Goal: Transaction & Acquisition: Purchase product/service

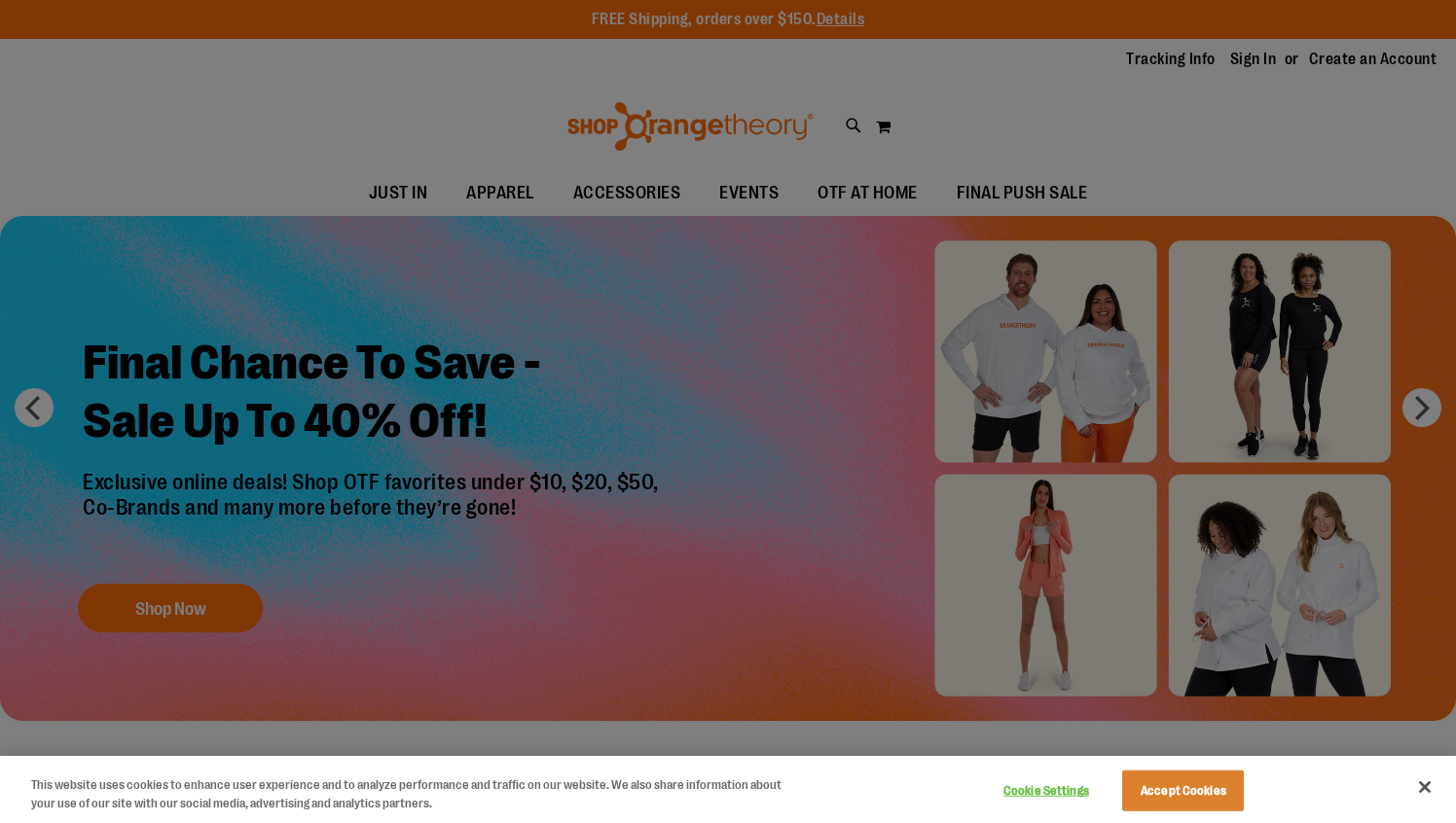
click at [692, 310] on div at bounding box center [728, 411] width 1456 height 823
click at [1431, 788] on button "Close" at bounding box center [1426, 788] width 43 height 43
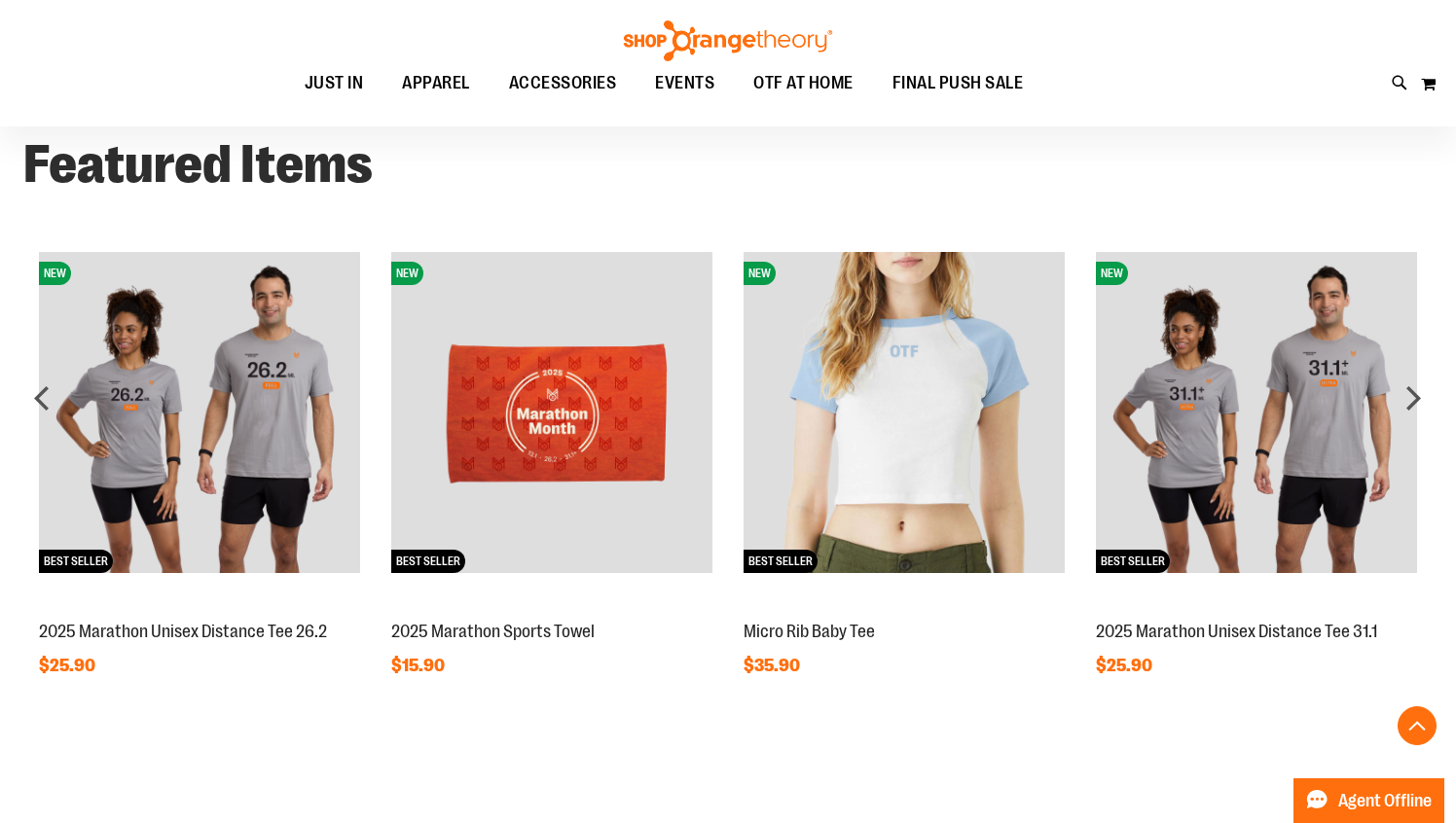
scroll to position [1458, 0]
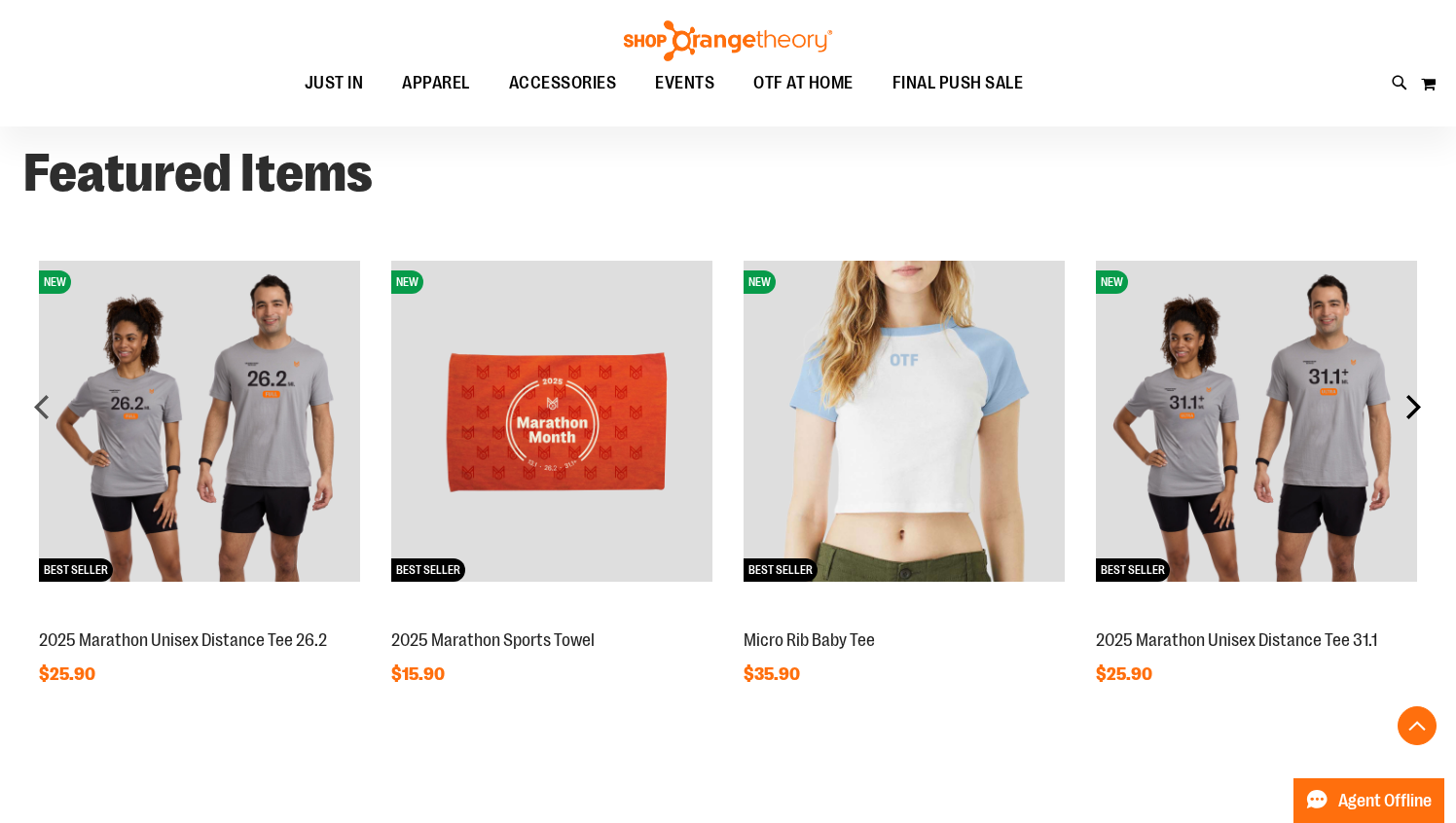
click at [1414, 403] on div "next" at bounding box center [1414, 407] width 39 height 39
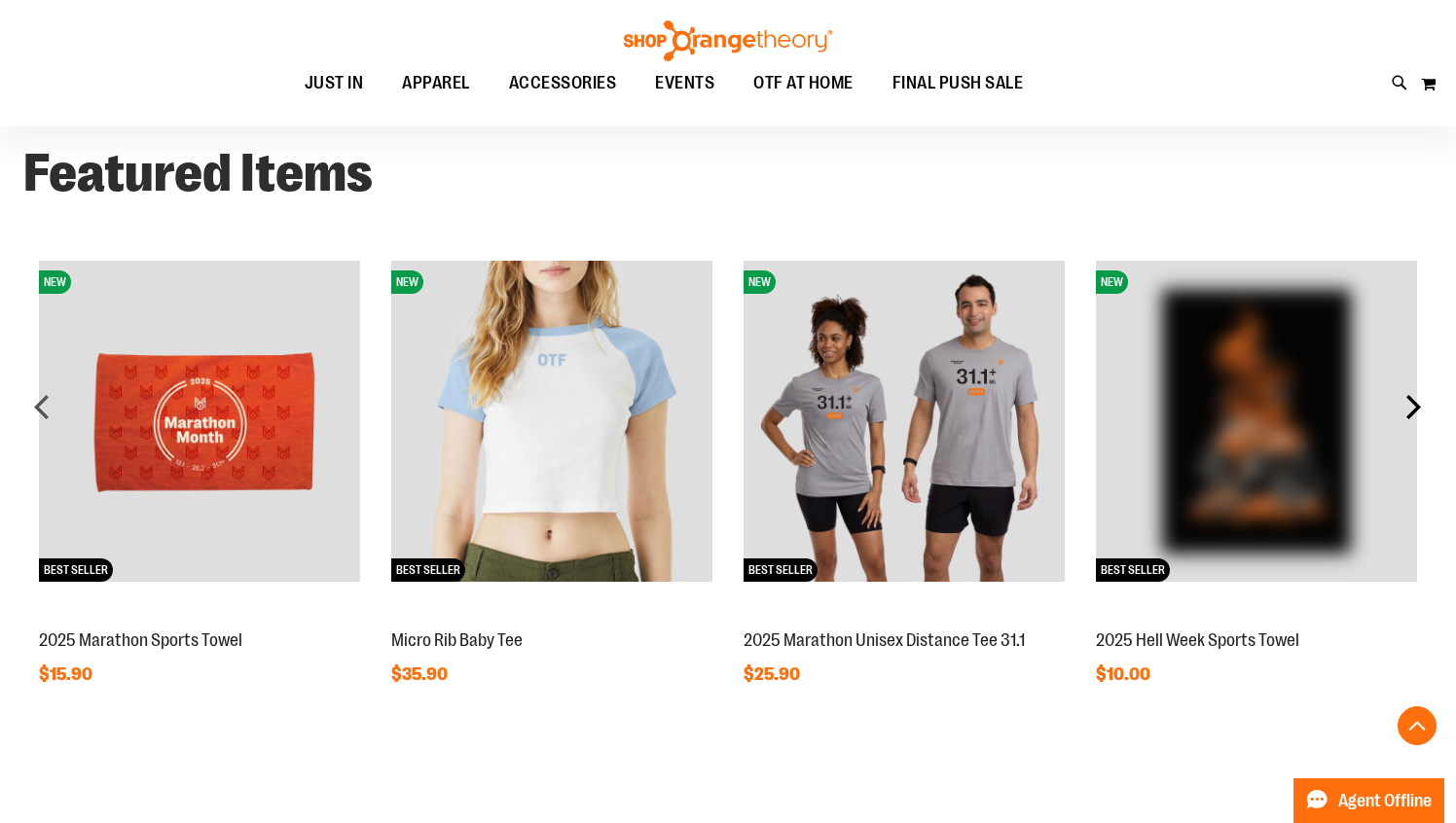
click at [1414, 403] on div "next" at bounding box center [1414, 407] width 39 height 39
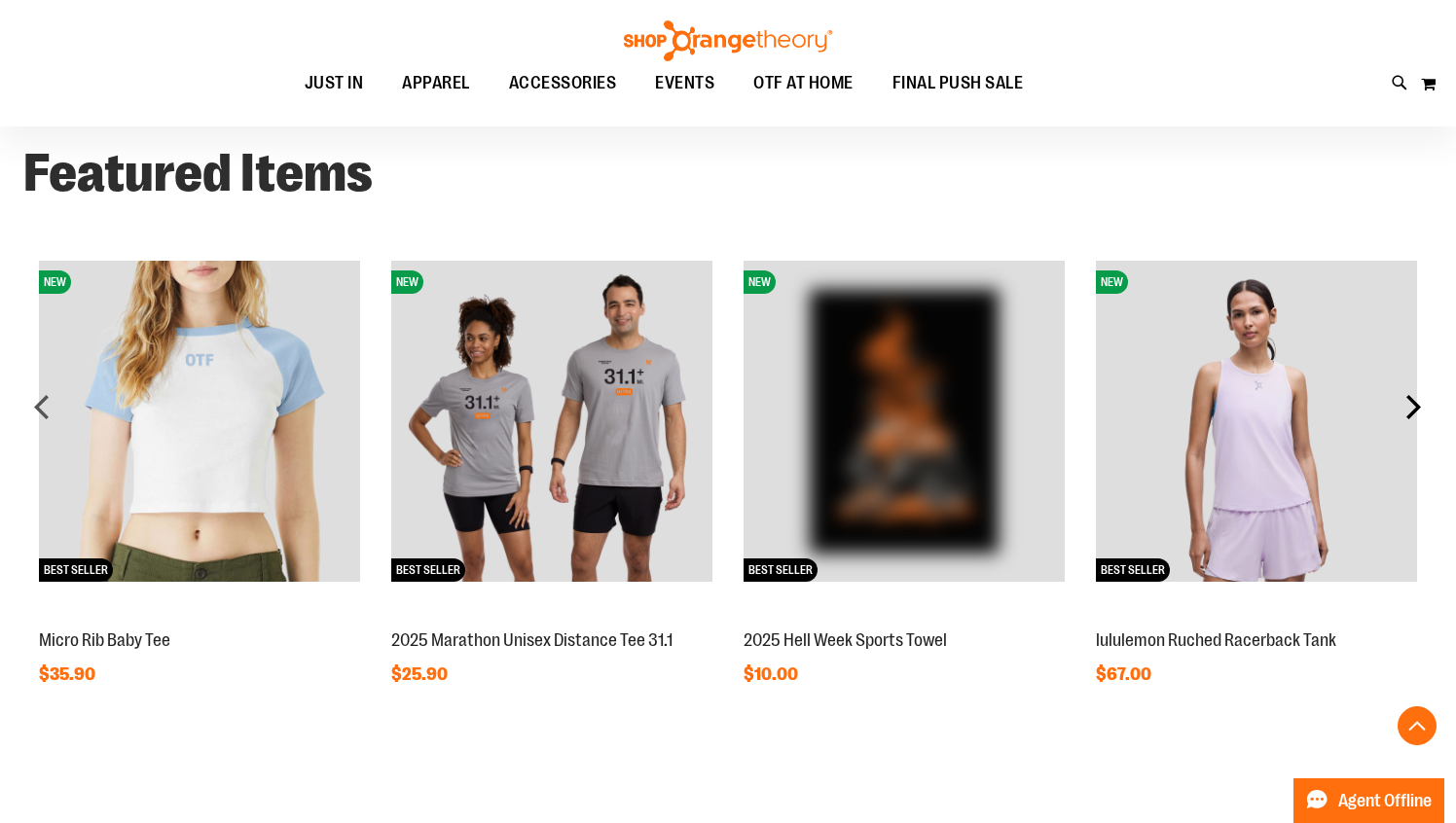
click at [1414, 403] on div "next" at bounding box center [1414, 407] width 39 height 39
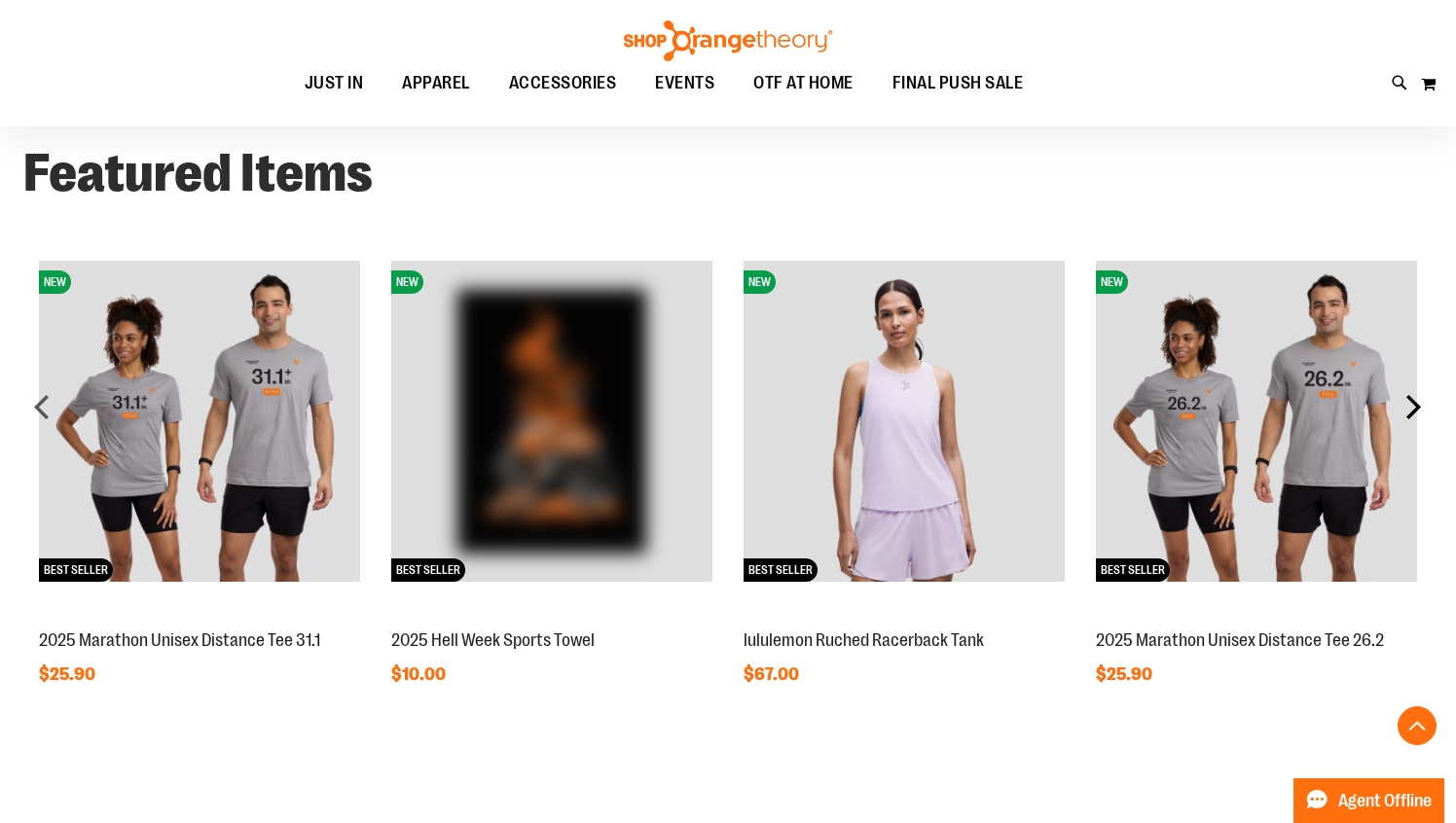
click at [1414, 403] on div "next" at bounding box center [1414, 407] width 39 height 39
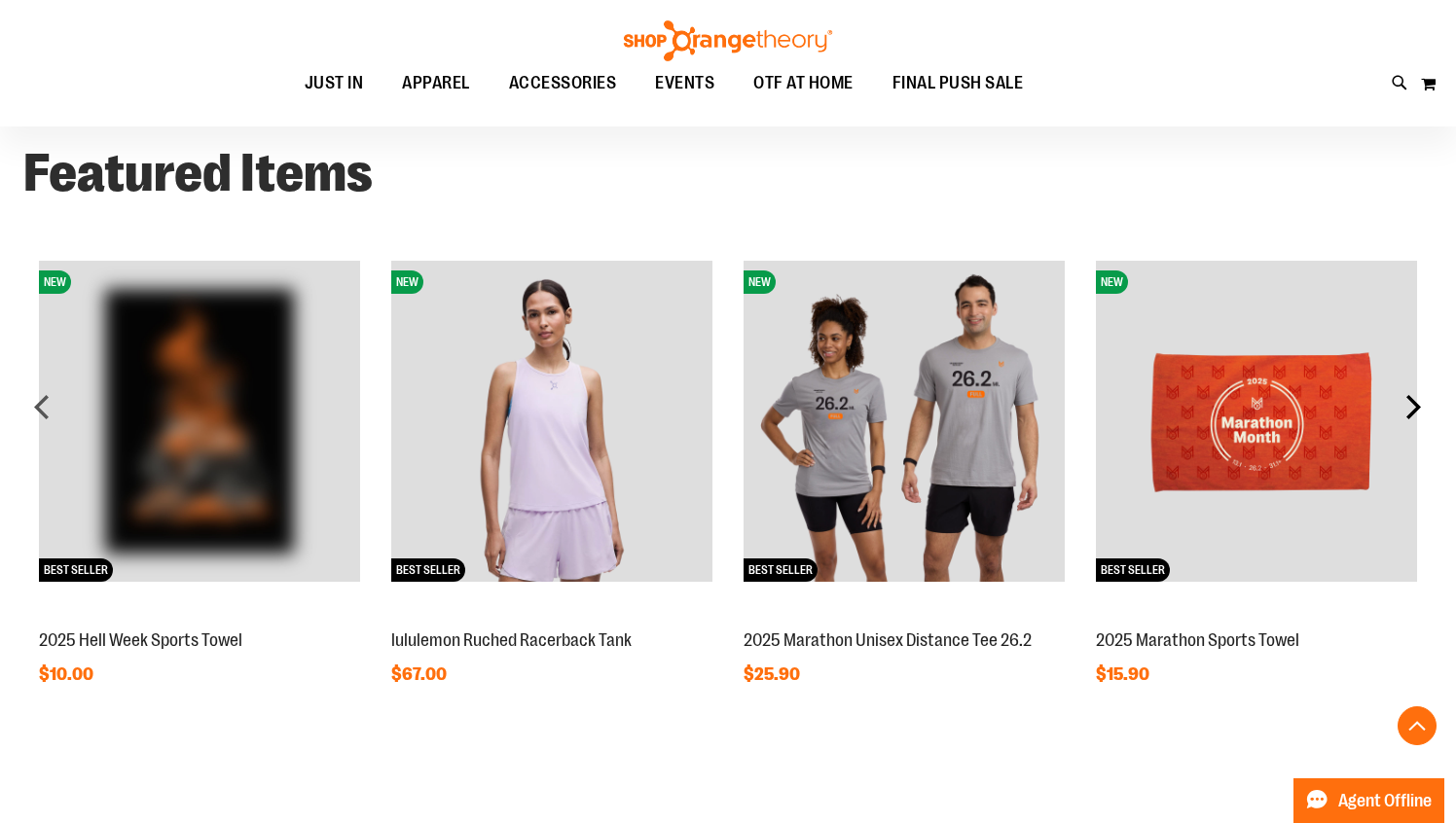
click at [1414, 403] on div "next" at bounding box center [1414, 407] width 39 height 39
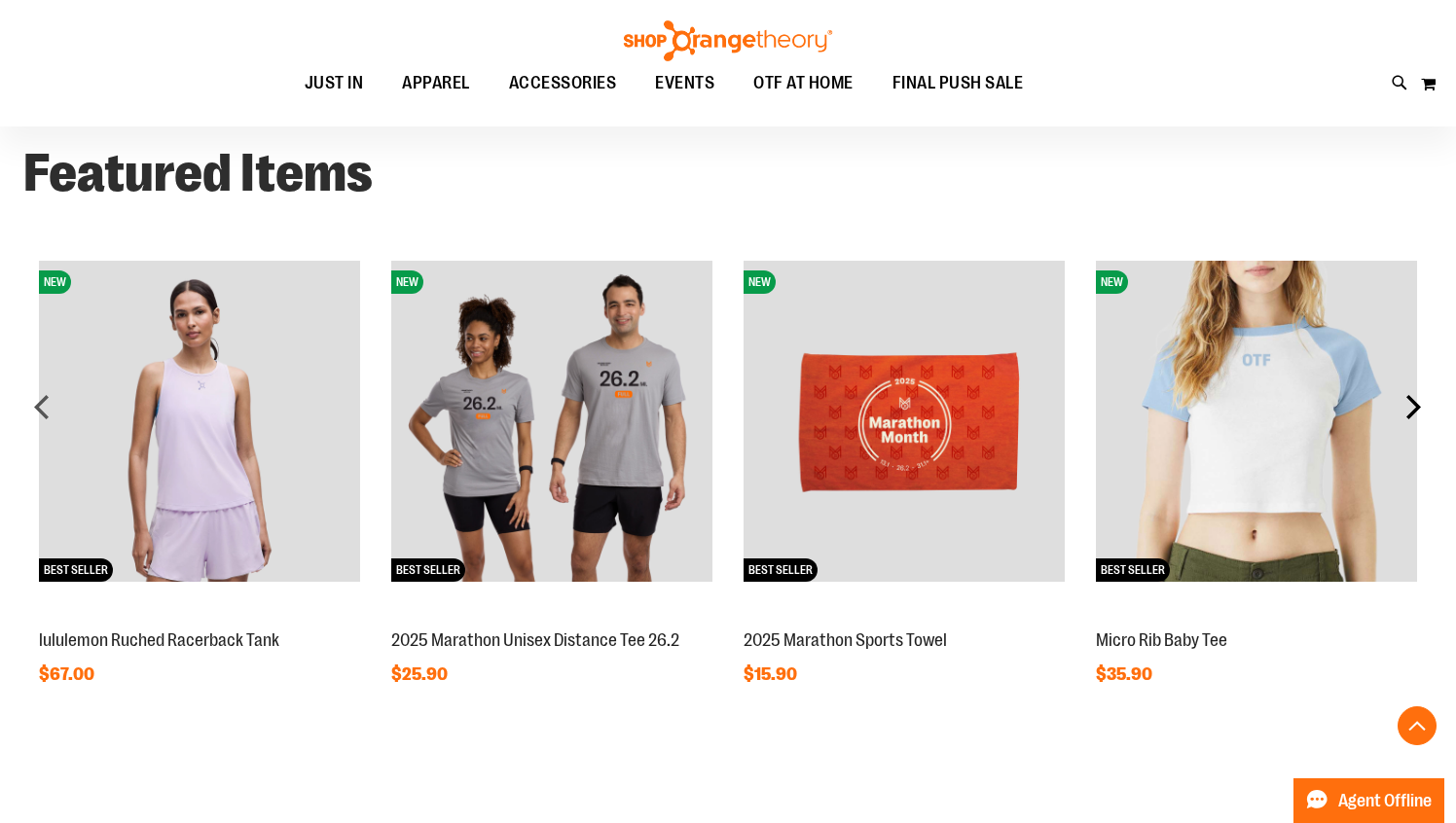
click at [1414, 403] on div "next" at bounding box center [1414, 407] width 39 height 39
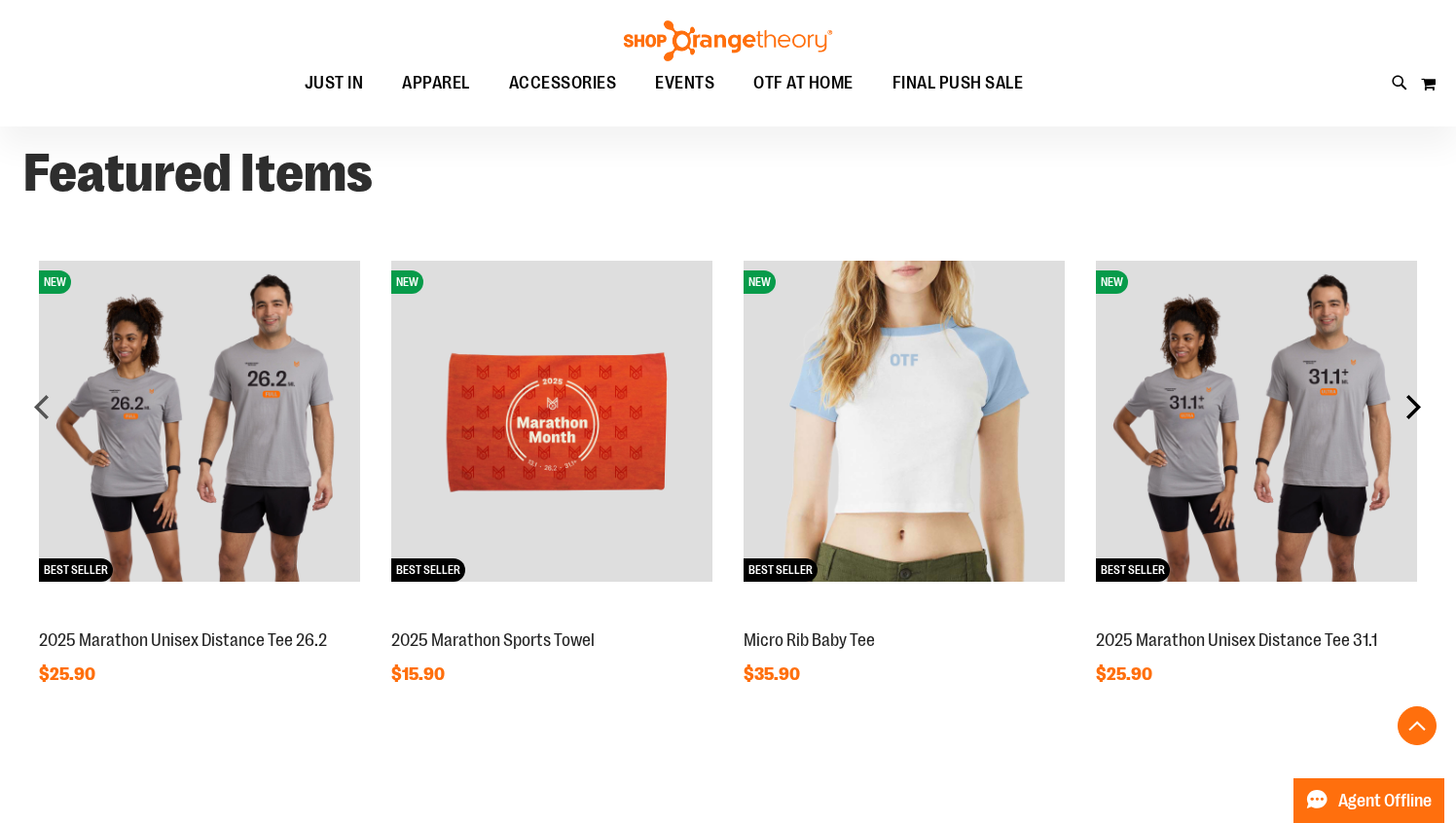
click at [1414, 403] on div "next" at bounding box center [1414, 407] width 39 height 39
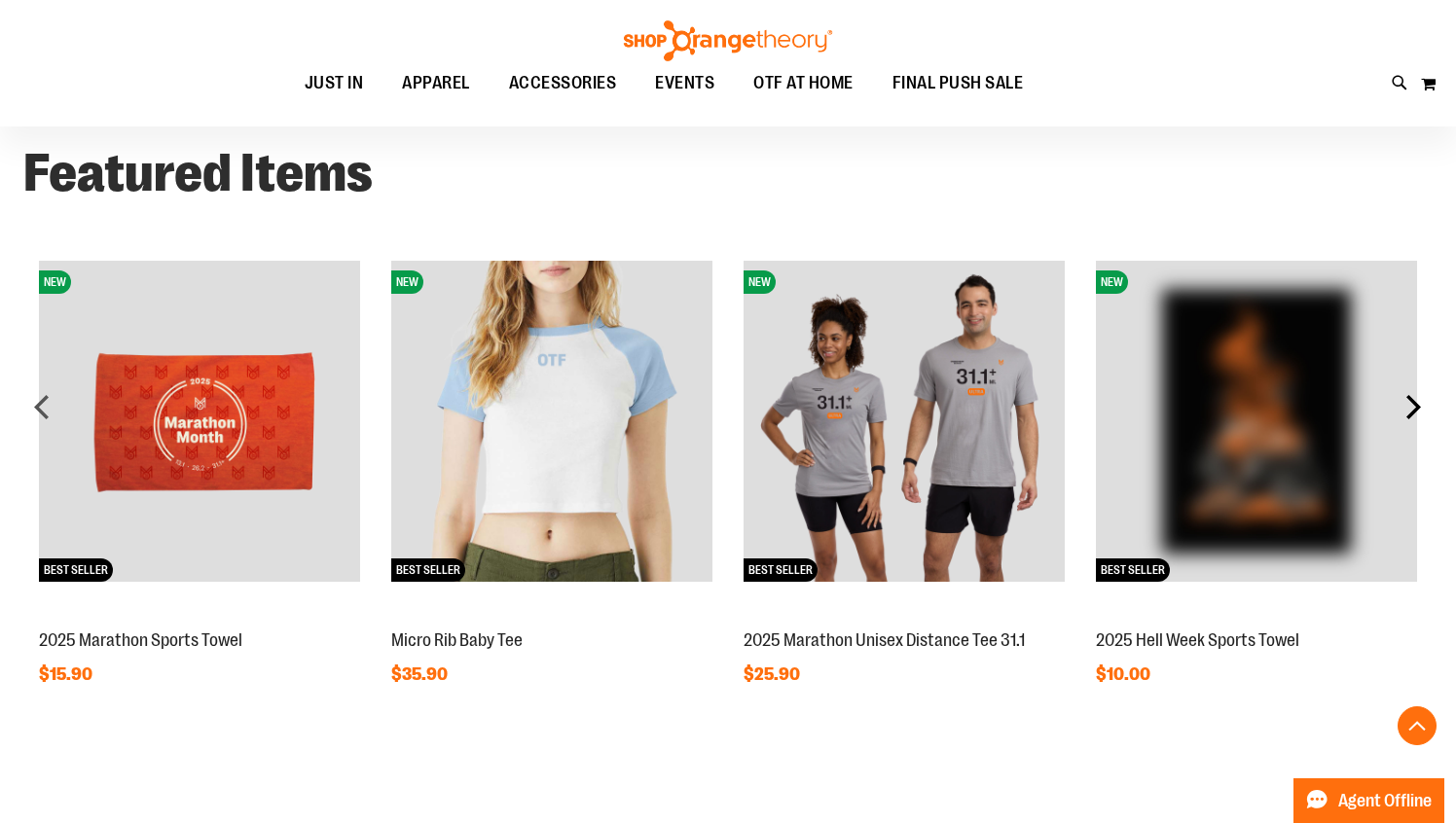
click at [1414, 403] on div "next" at bounding box center [1414, 407] width 39 height 39
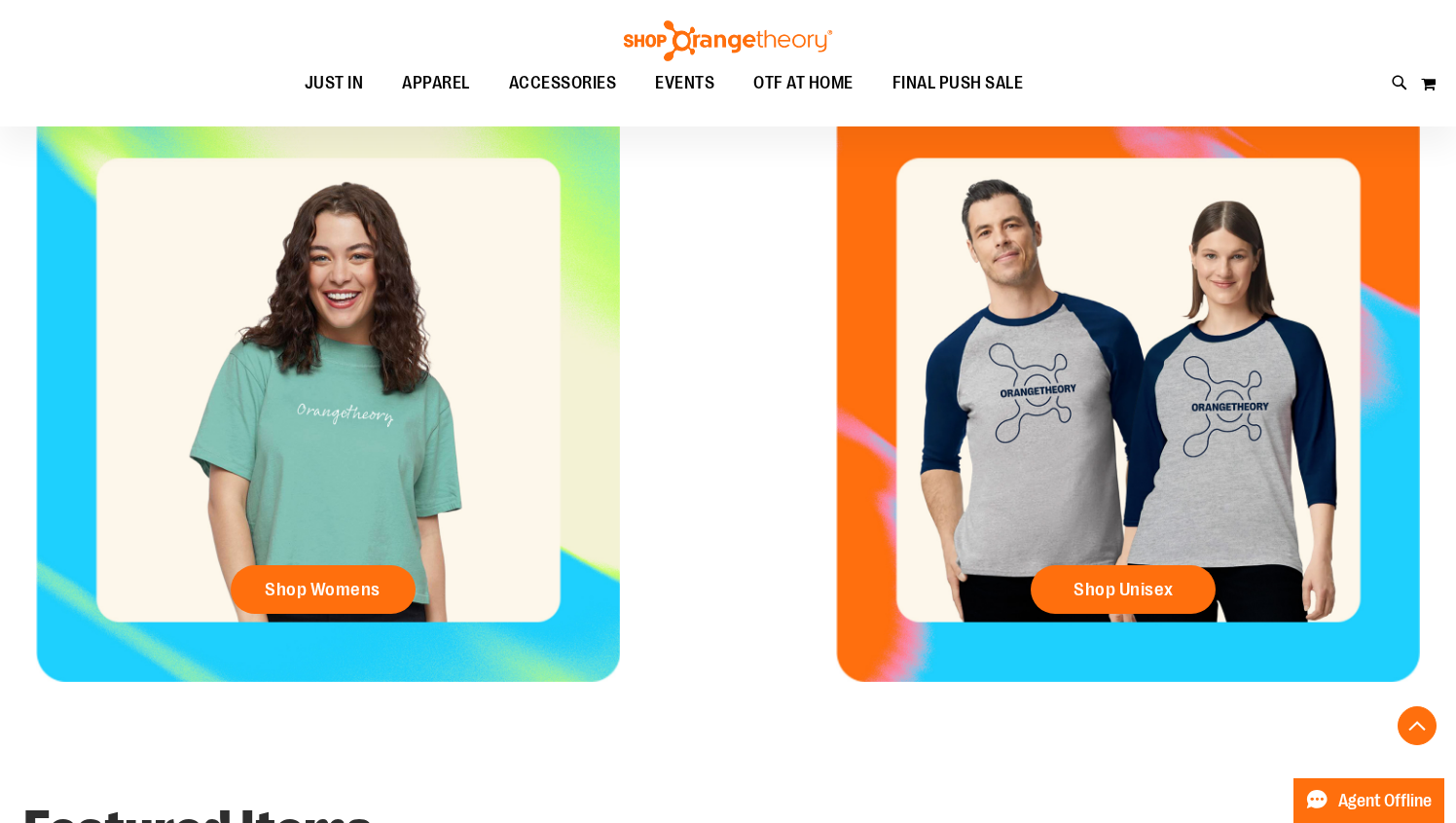
scroll to position [0, 0]
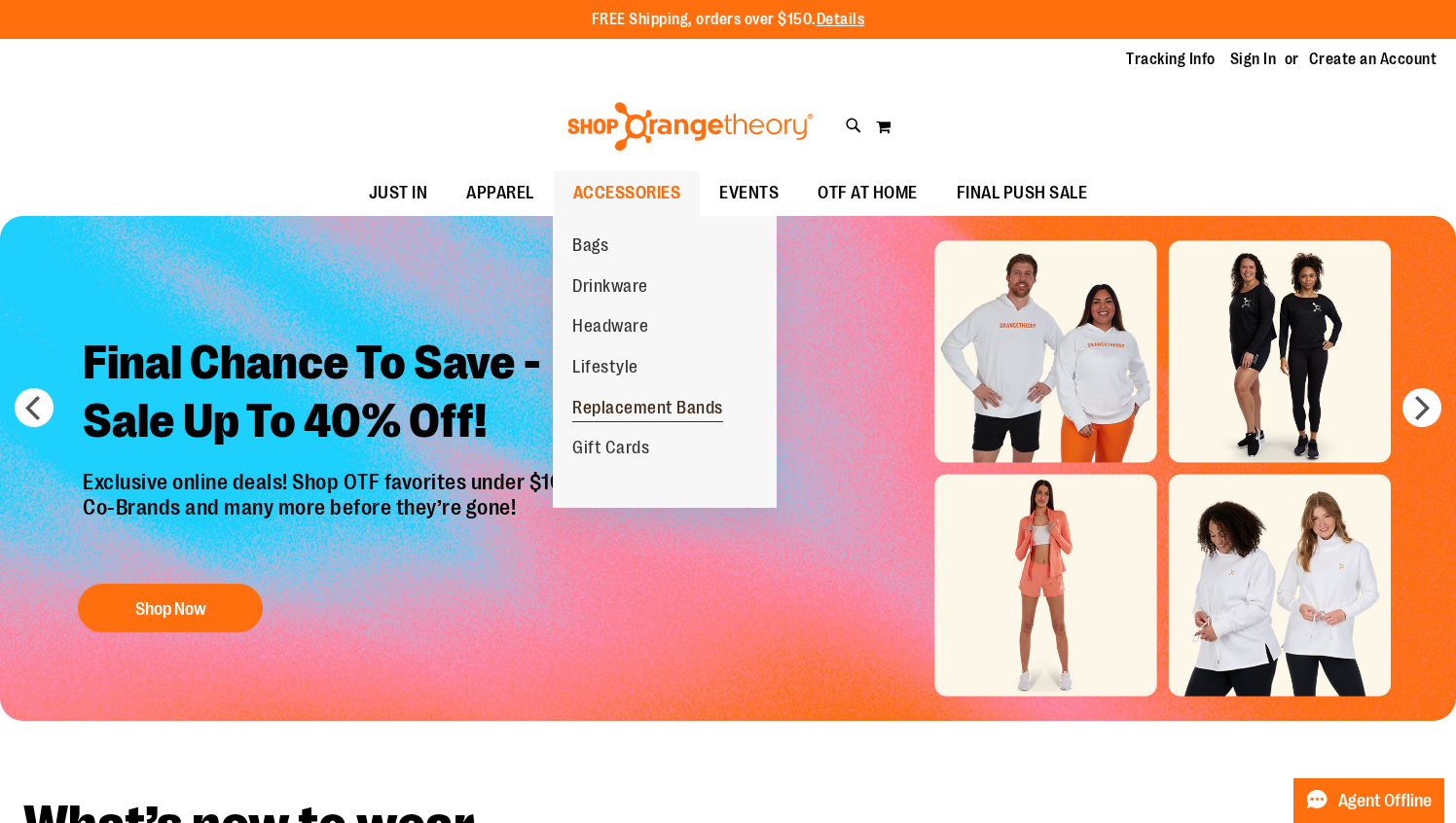
click at [657, 408] on span "Replacement Bands" at bounding box center [647, 410] width 151 height 25
